Goal: Navigation & Orientation: Find specific page/section

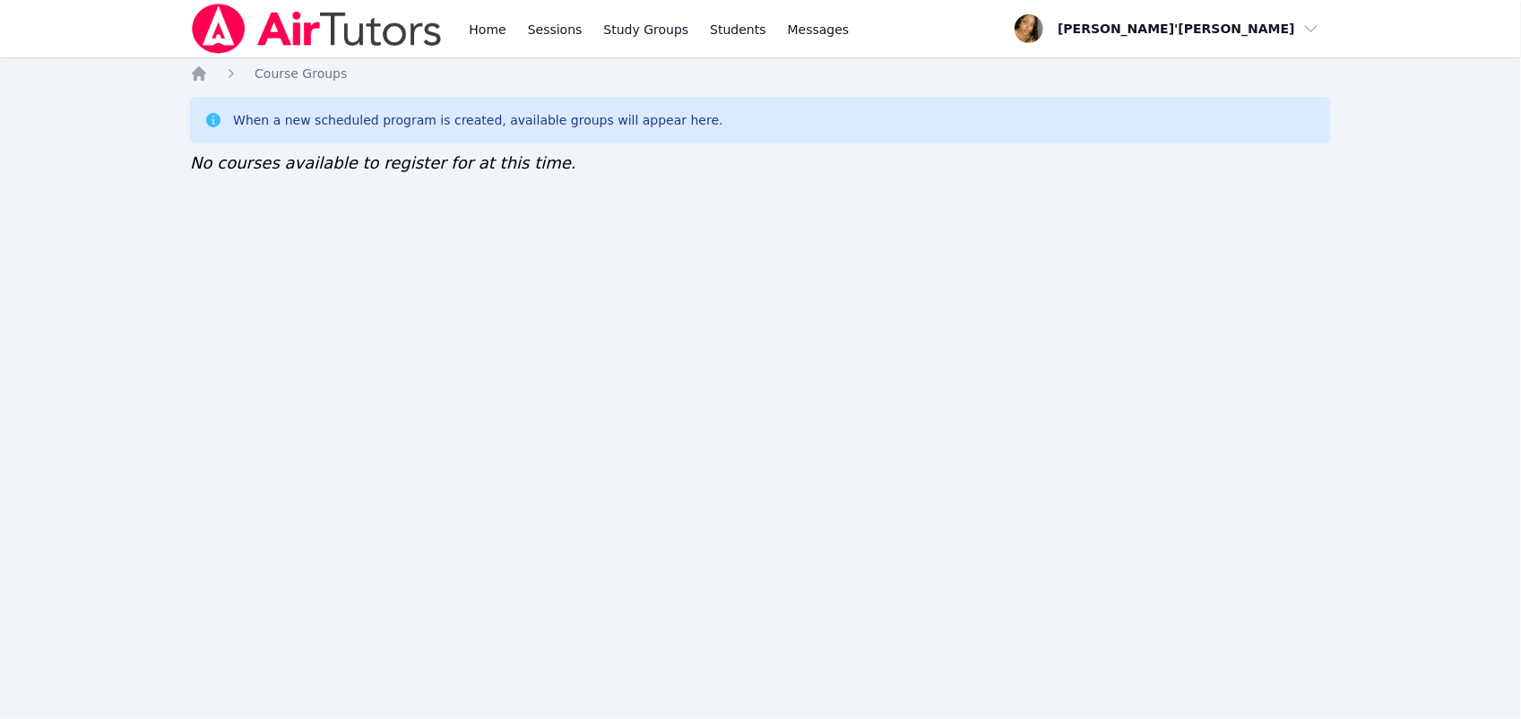
click at [55, 18] on nav "Home Sessions Study Groups Students Messages Open user menu [PERSON_NAME]'[PERS…" at bounding box center [760, 28] width 1521 height 57
